Goal: Find specific page/section: Find specific page/section

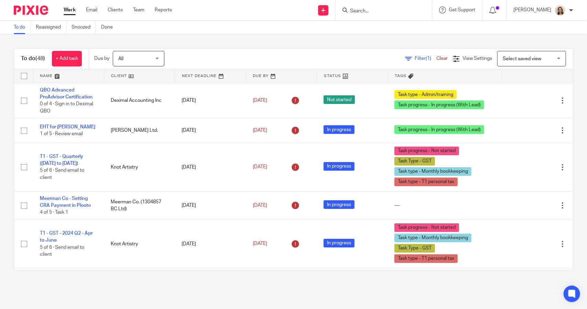
click at [415, 58] on span "Filter (1)" at bounding box center [426, 58] width 22 height 5
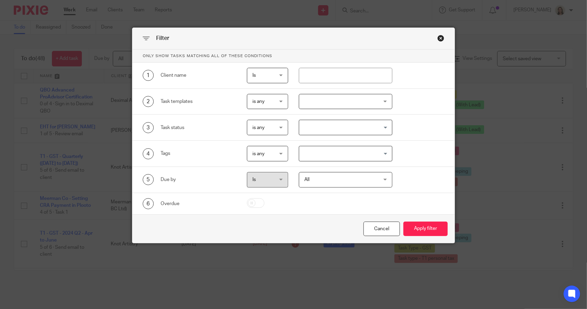
click at [360, 148] on input "Search for option" at bounding box center [344, 154] width 88 height 12
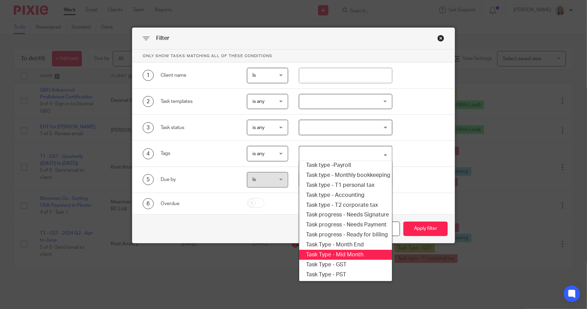
scroll to position [83, 0]
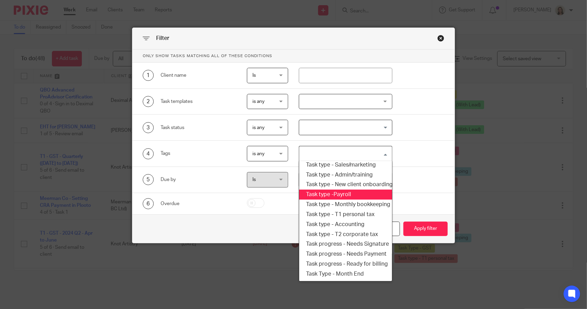
click at [347, 191] on li "Task type -Payroll" at bounding box center [345, 195] width 93 height 10
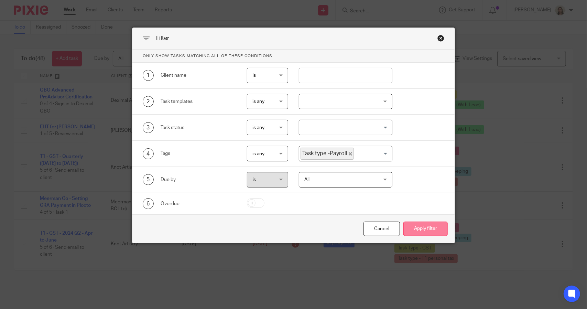
click at [412, 225] on button "Apply filter" at bounding box center [425, 228] width 44 height 15
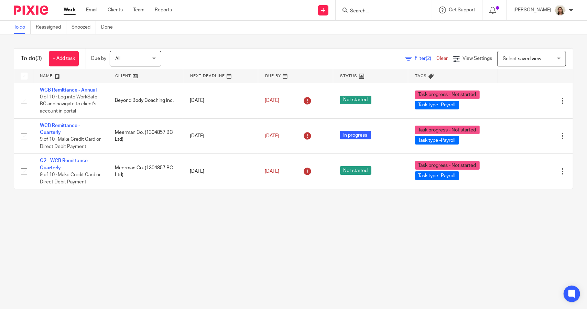
click at [415, 57] on span "Filter (2)" at bounding box center [426, 58] width 22 height 5
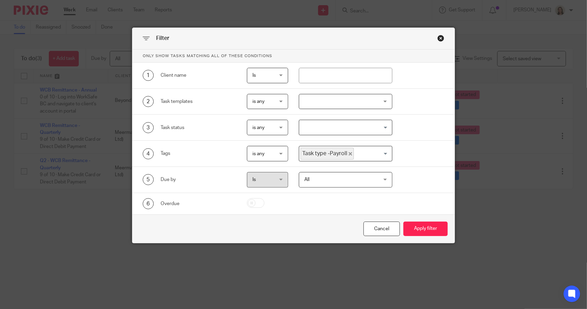
click at [349, 153] on icon "Deselect Task type -Payroll" at bounding box center [350, 153] width 3 height 3
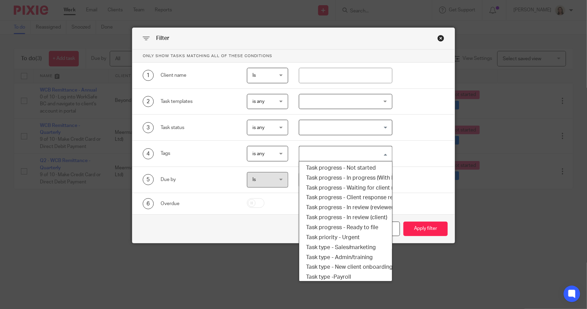
click at [342, 153] on input "Search for option" at bounding box center [344, 154] width 88 height 12
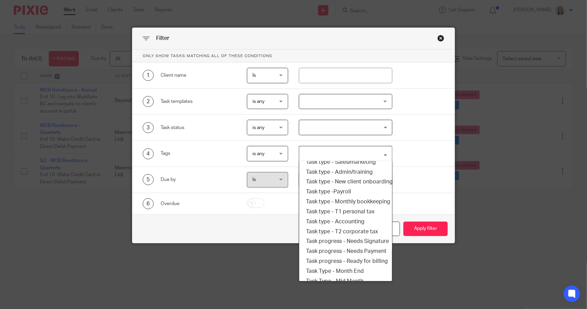
scroll to position [117, 0]
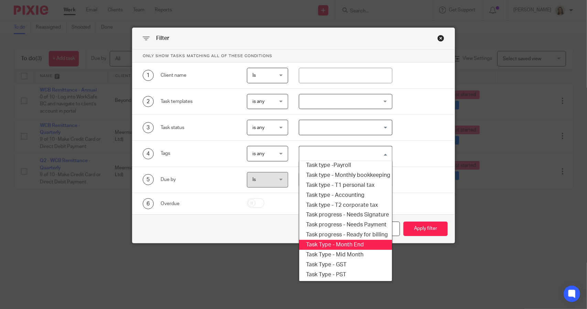
click at [354, 241] on li "Task Type - Month End" at bounding box center [345, 245] width 93 height 10
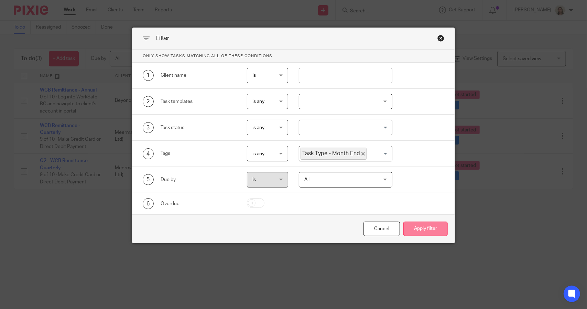
click at [415, 225] on button "Apply filter" at bounding box center [425, 228] width 44 height 15
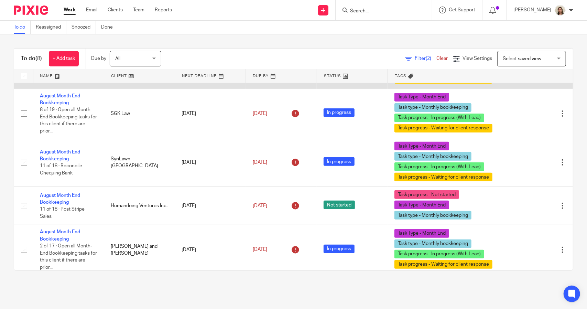
scroll to position [193, 0]
